Goal: Information Seeking & Learning: Check status

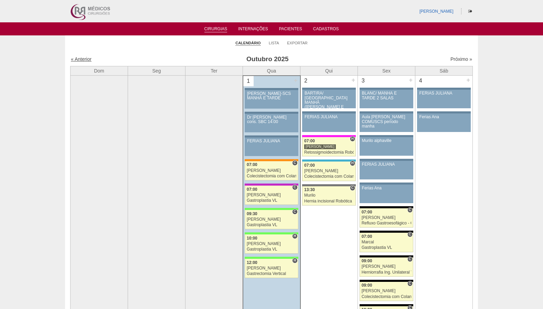
click at [83, 58] on link "« Anterior" at bounding box center [81, 59] width 21 height 6
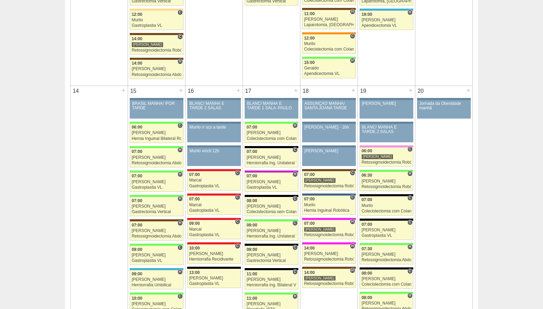
scroll to position [601, 0]
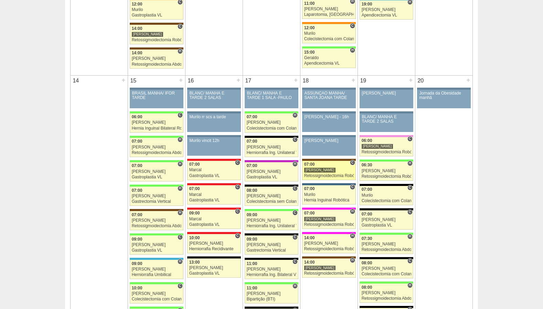
click at [324, 177] on div "Retossigmoidectomia Robótica" at bounding box center [329, 176] width 50 height 4
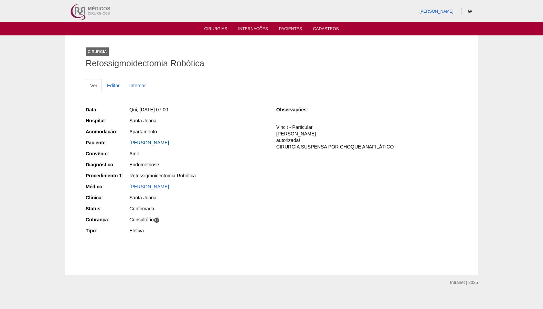
click at [169, 143] on link "MARIA ISABEL RODRIGUES SANO" at bounding box center [149, 143] width 40 height 6
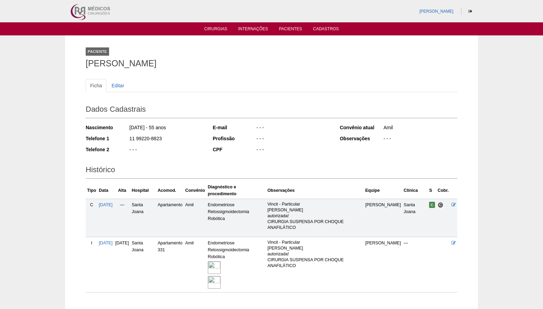
click at [220, 265] on img at bounding box center [214, 267] width 13 height 13
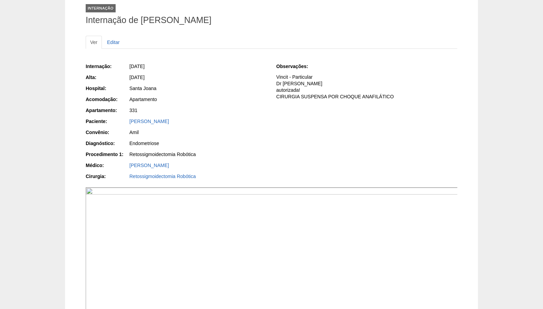
scroll to position [43, 0]
